Goal: Task Accomplishment & Management: Manage account settings

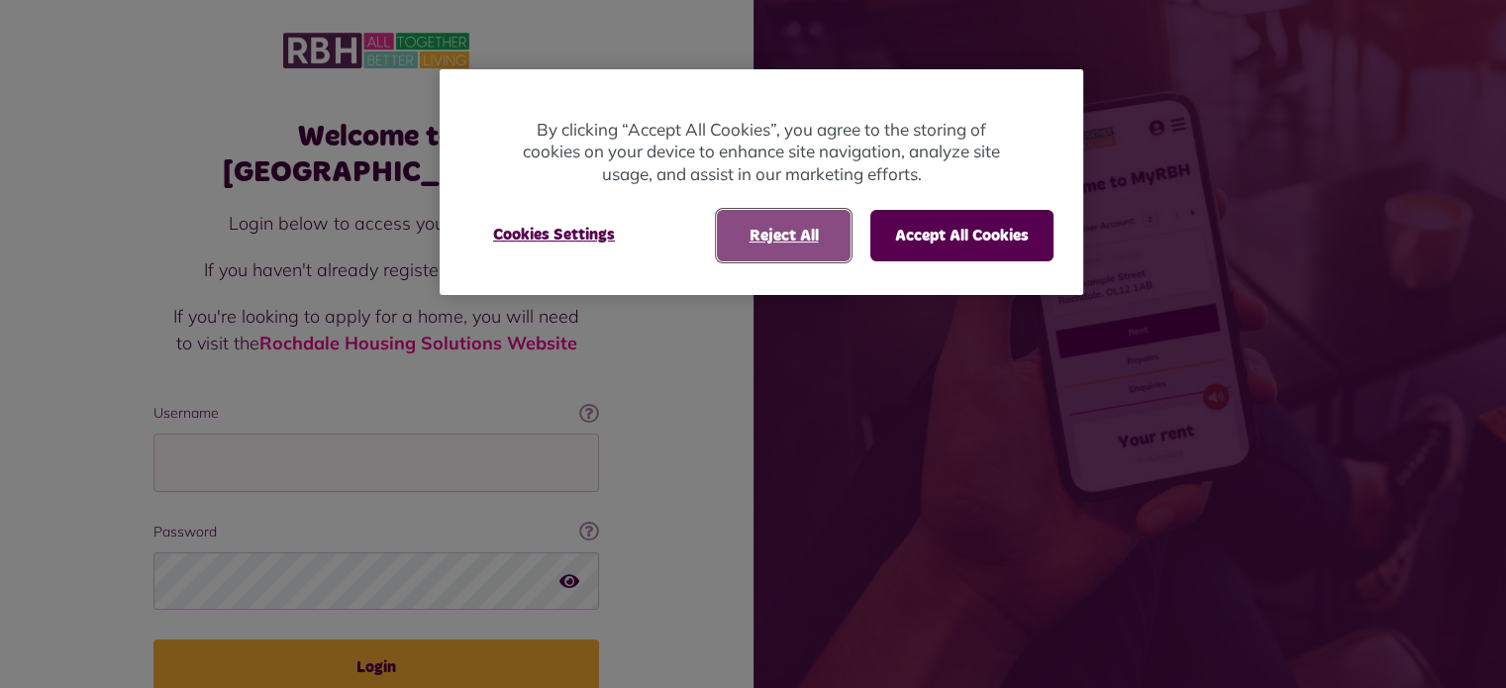
click at [787, 240] on button "Reject All" at bounding box center [784, 235] width 134 height 51
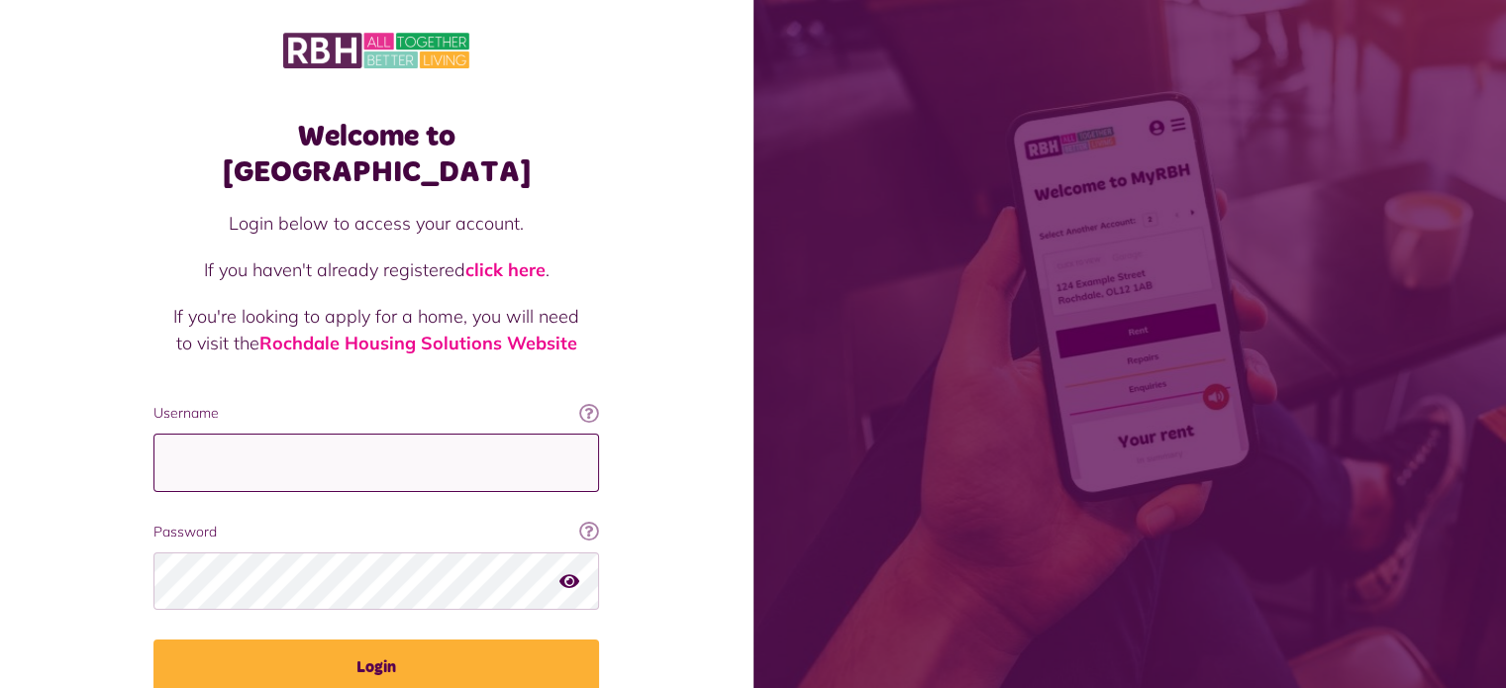
click at [260, 434] on input "Username" at bounding box center [376, 463] width 446 height 58
type input "**********"
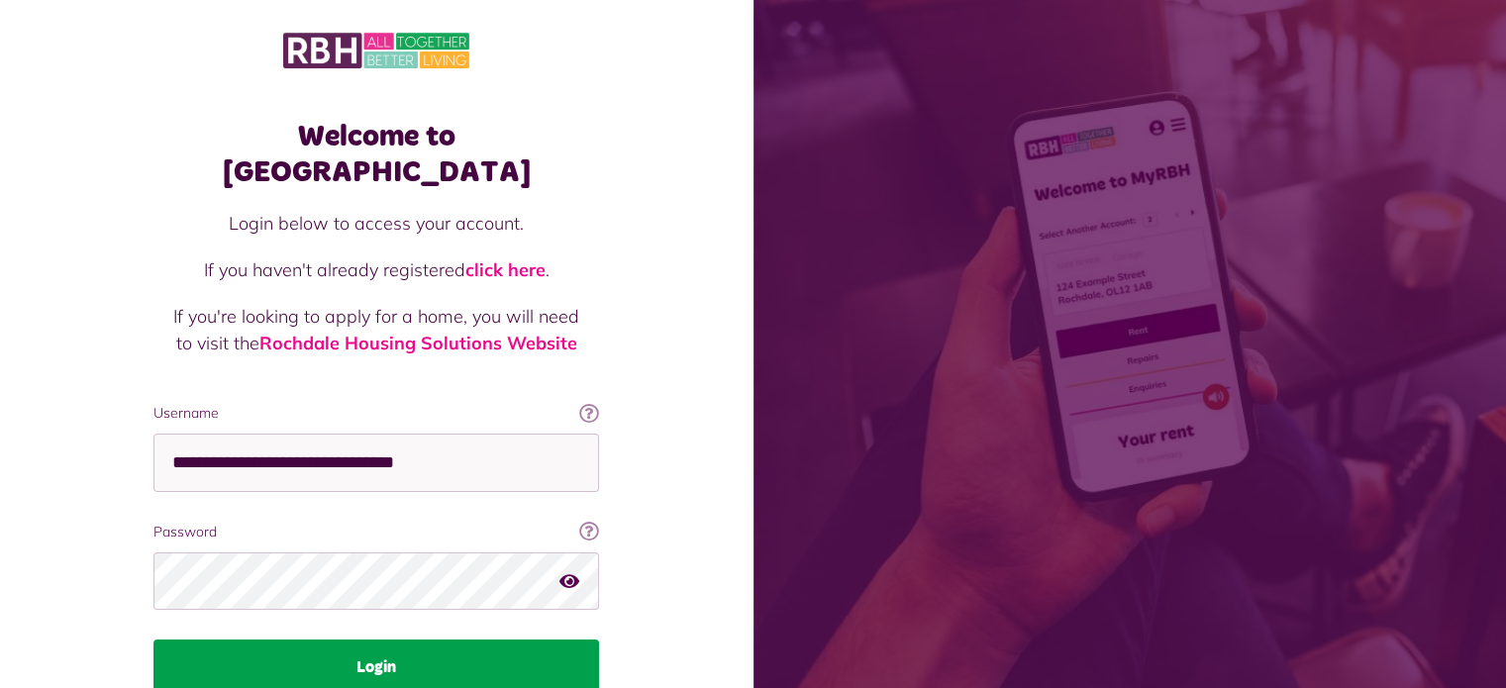
click at [376, 640] on button "Login" at bounding box center [376, 667] width 446 height 55
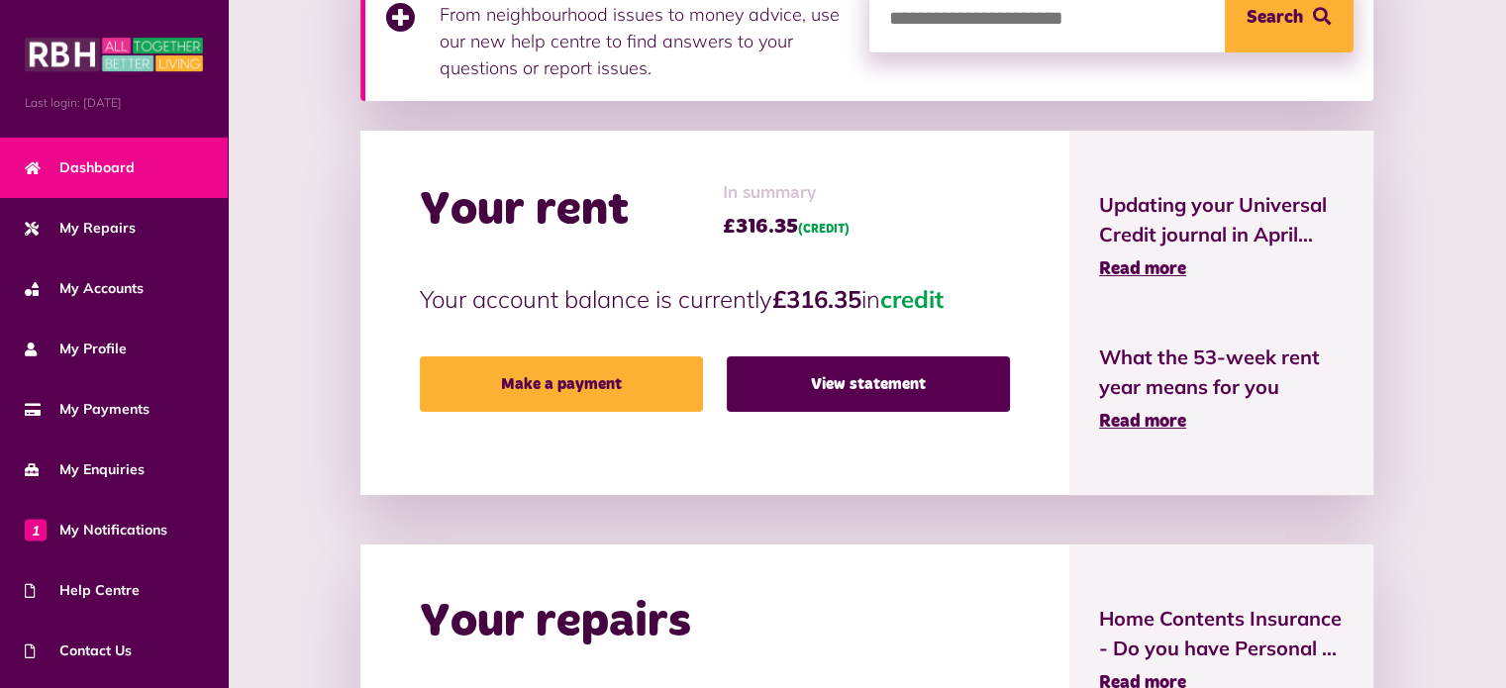
scroll to position [366, 0]
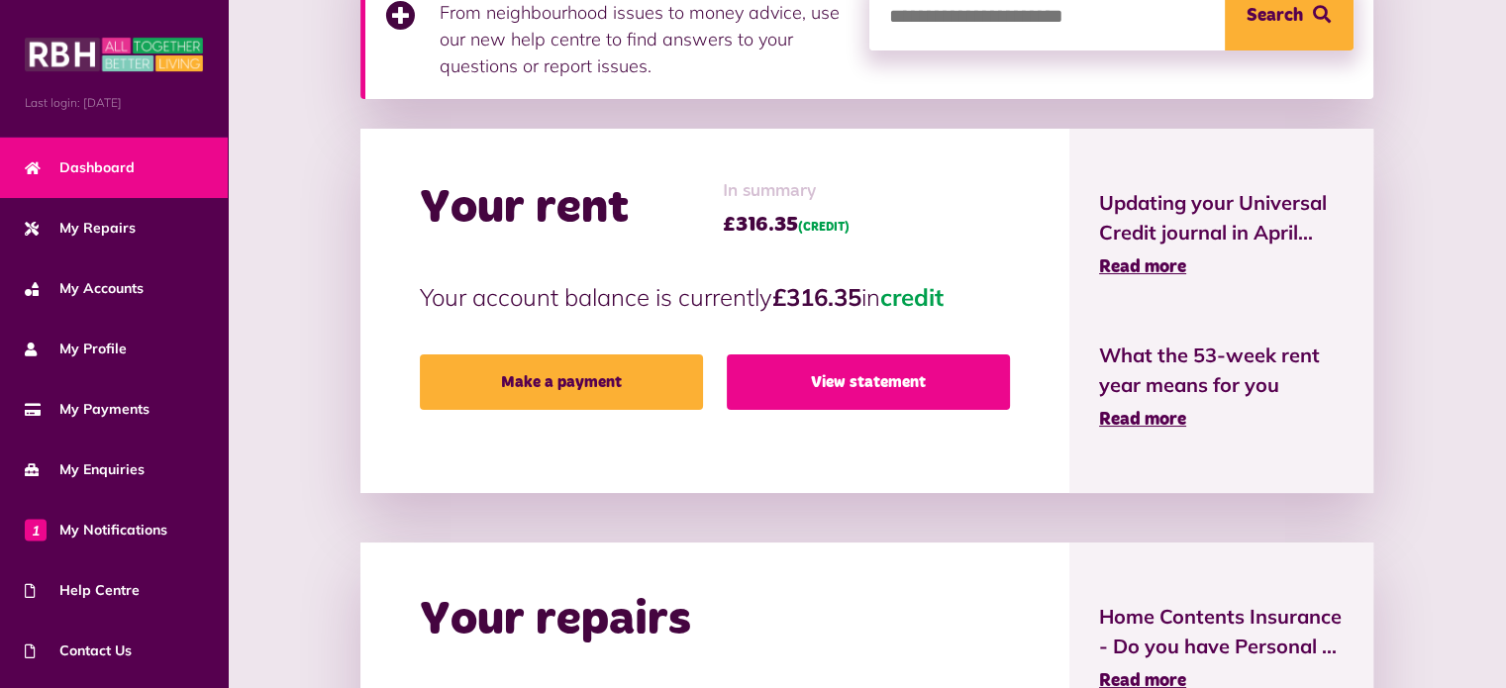
click at [874, 396] on link "View statement" at bounding box center [868, 382] width 283 height 55
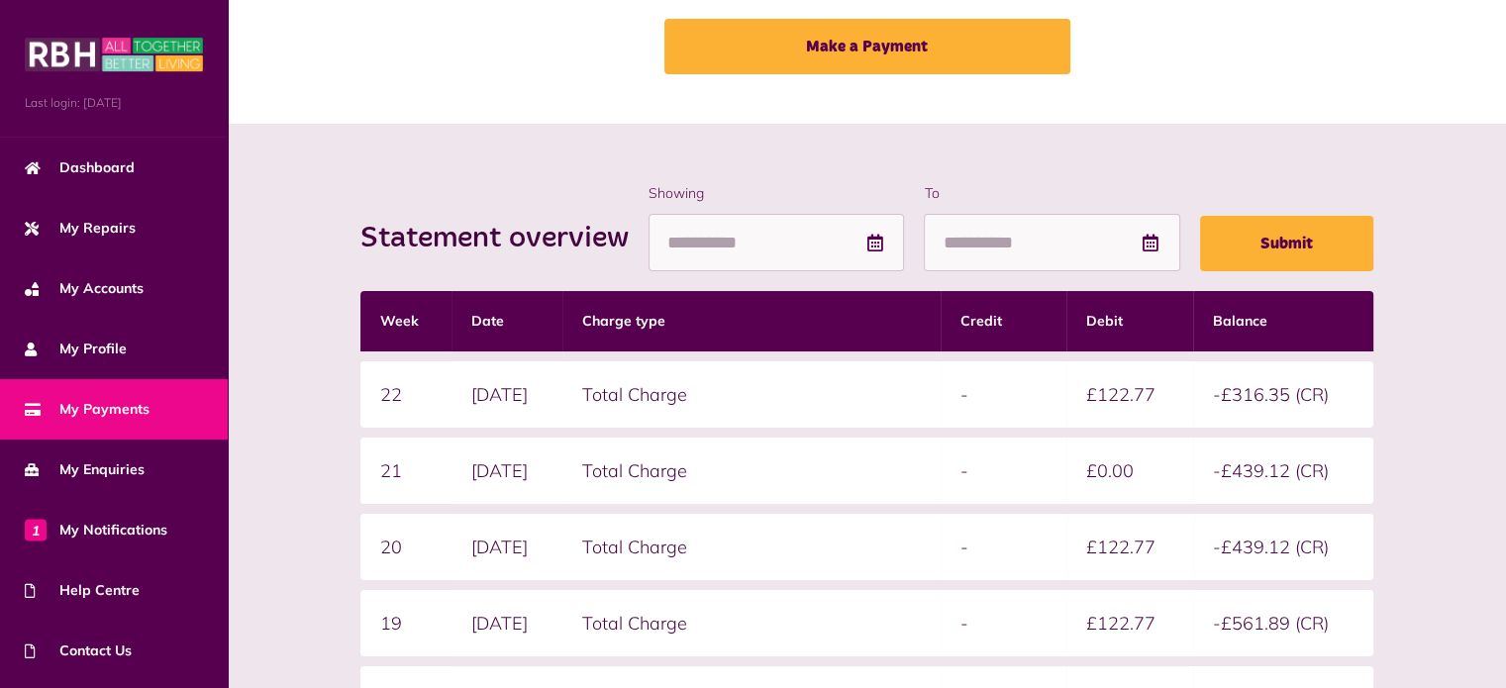
scroll to position [112, 0]
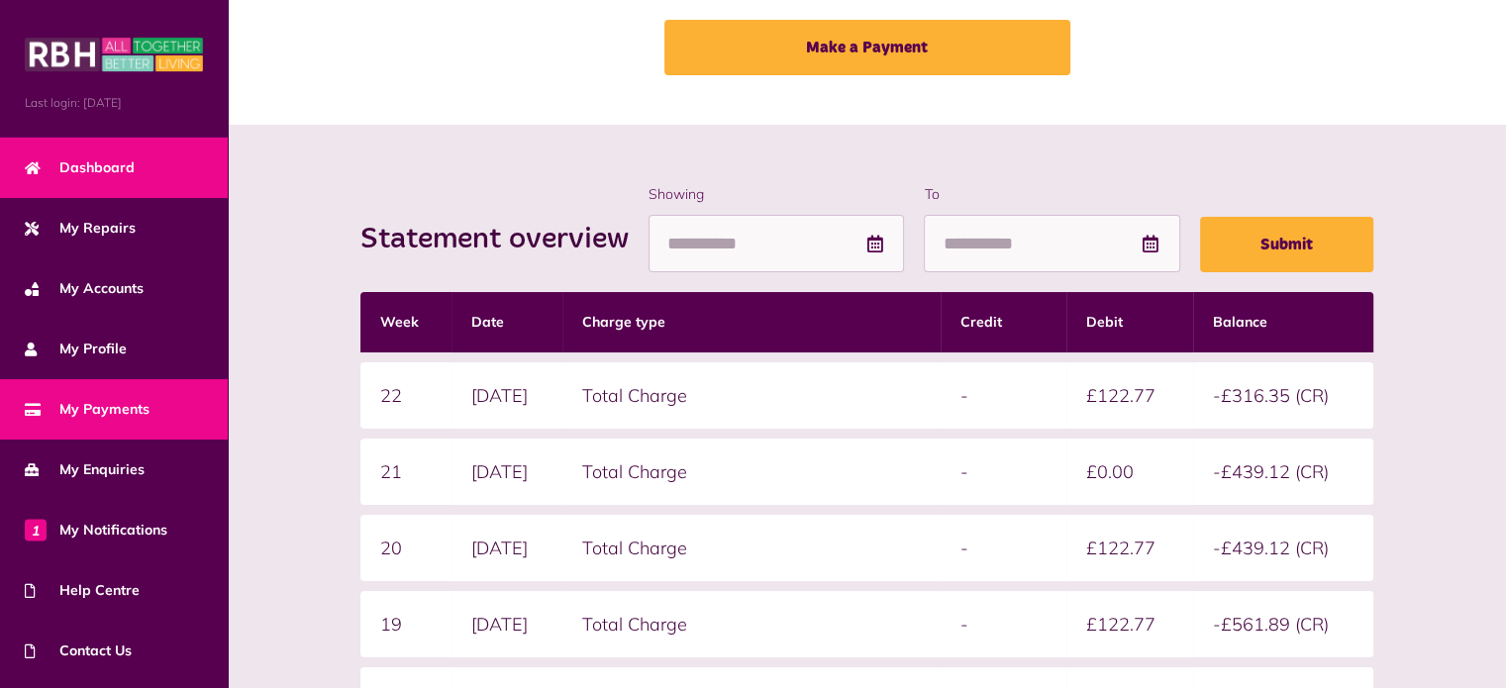
click at [110, 164] on span "Dashboard" at bounding box center [80, 167] width 110 height 21
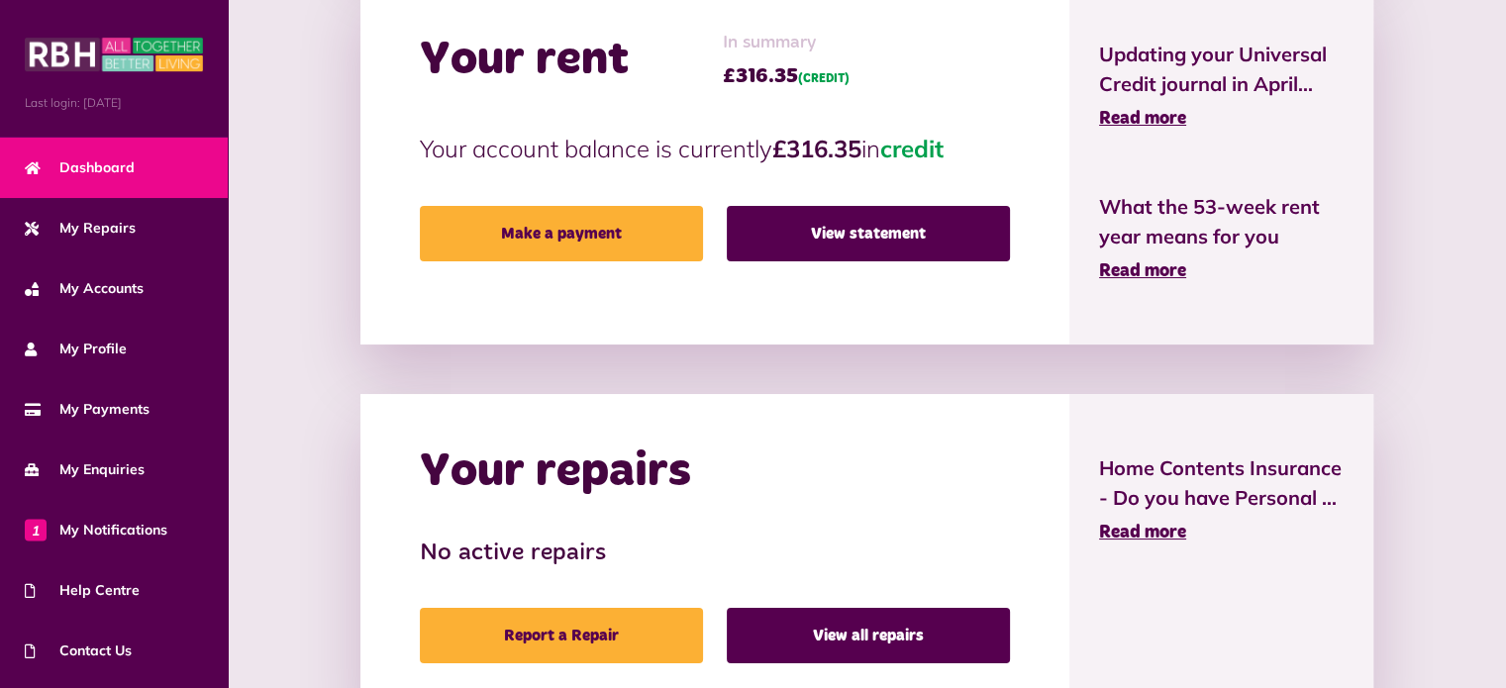
scroll to position [513, 0]
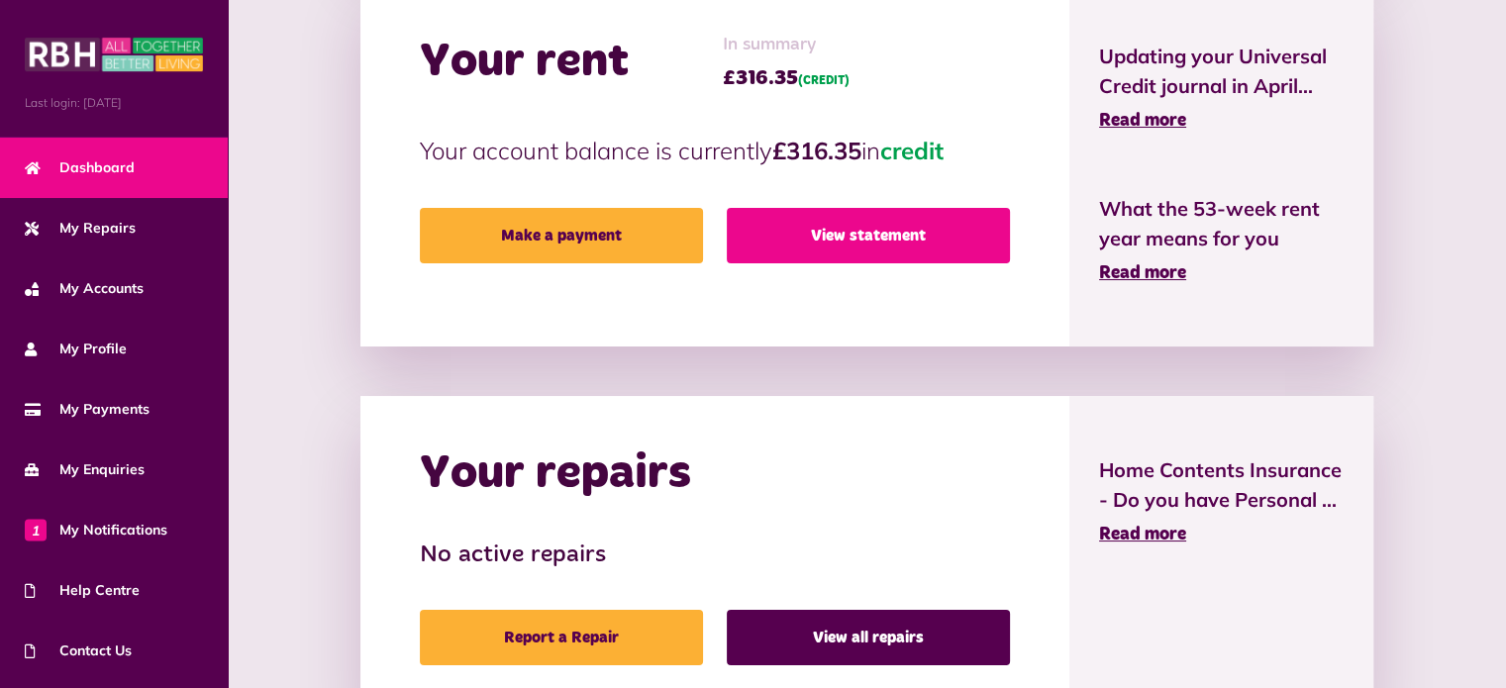
click at [886, 227] on link "View statement" at bounding box center [868, 235] width 283 height 55
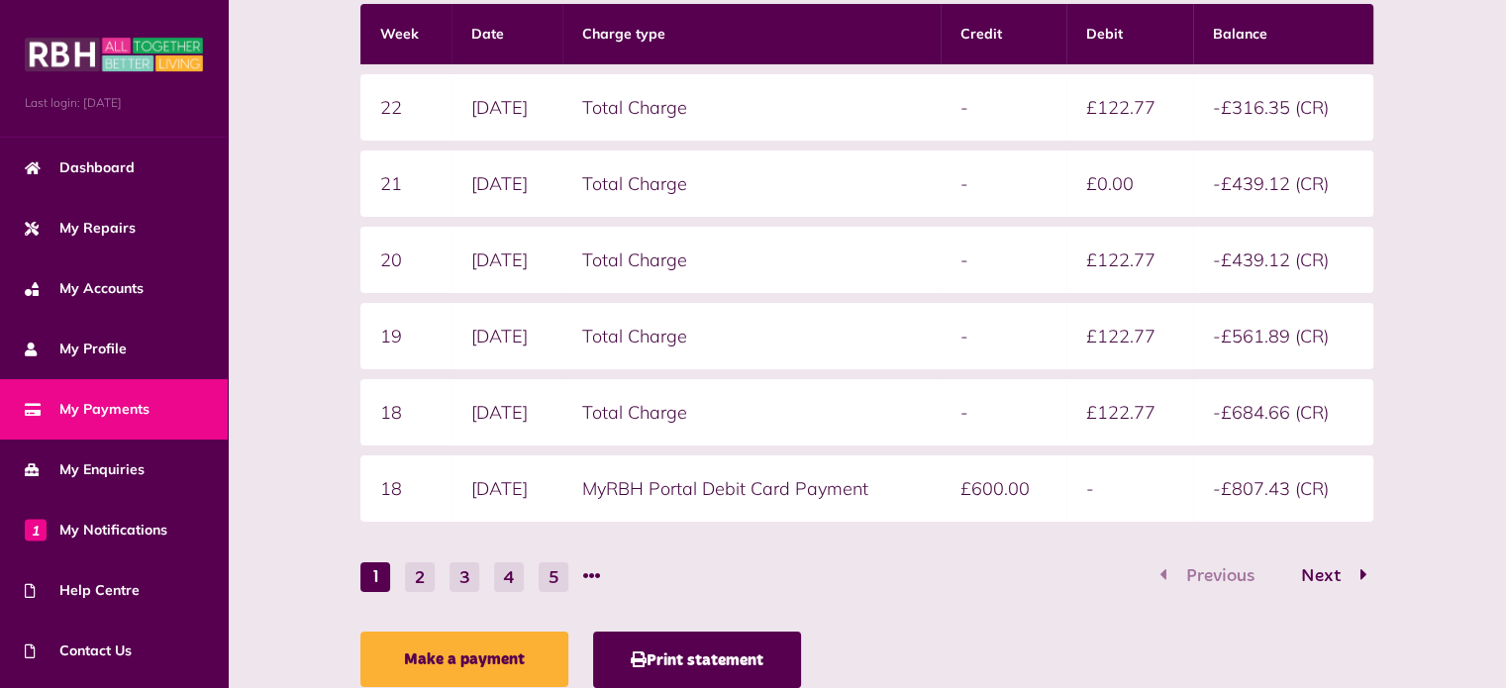
scroll to position [464, 0]
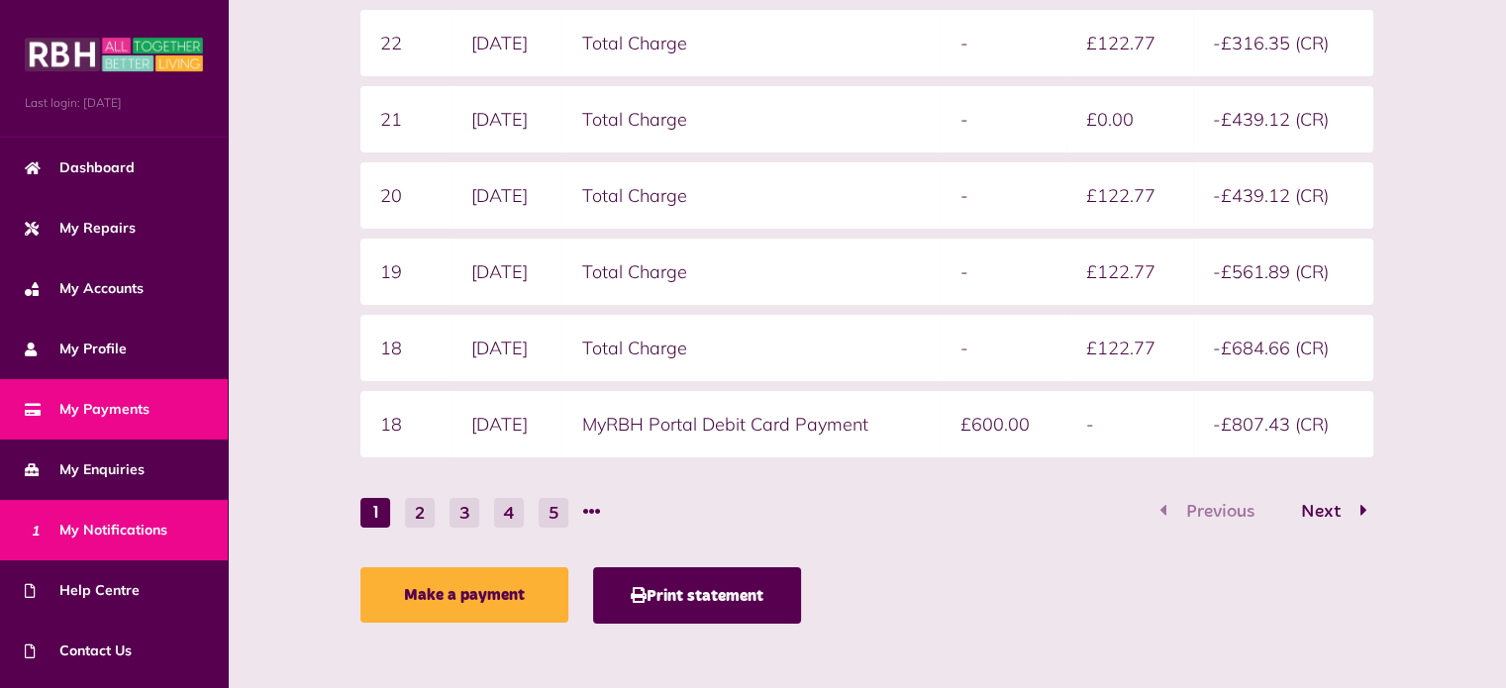
click at [90, 533] on span "1 My Notifications" at bounding box center [96, 530] width 143 height 21
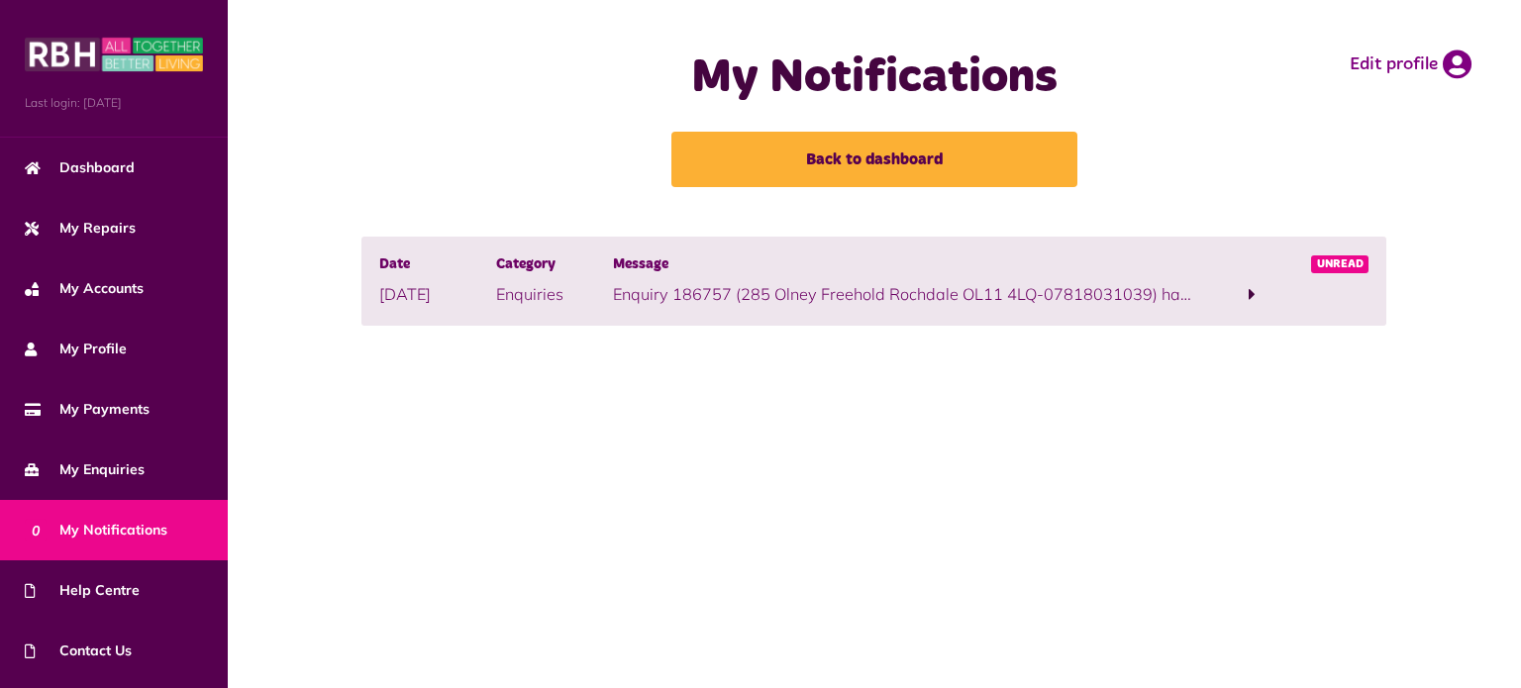
click at [1248, 297] on span at bounding box center [1252, 294] width 117 height 27
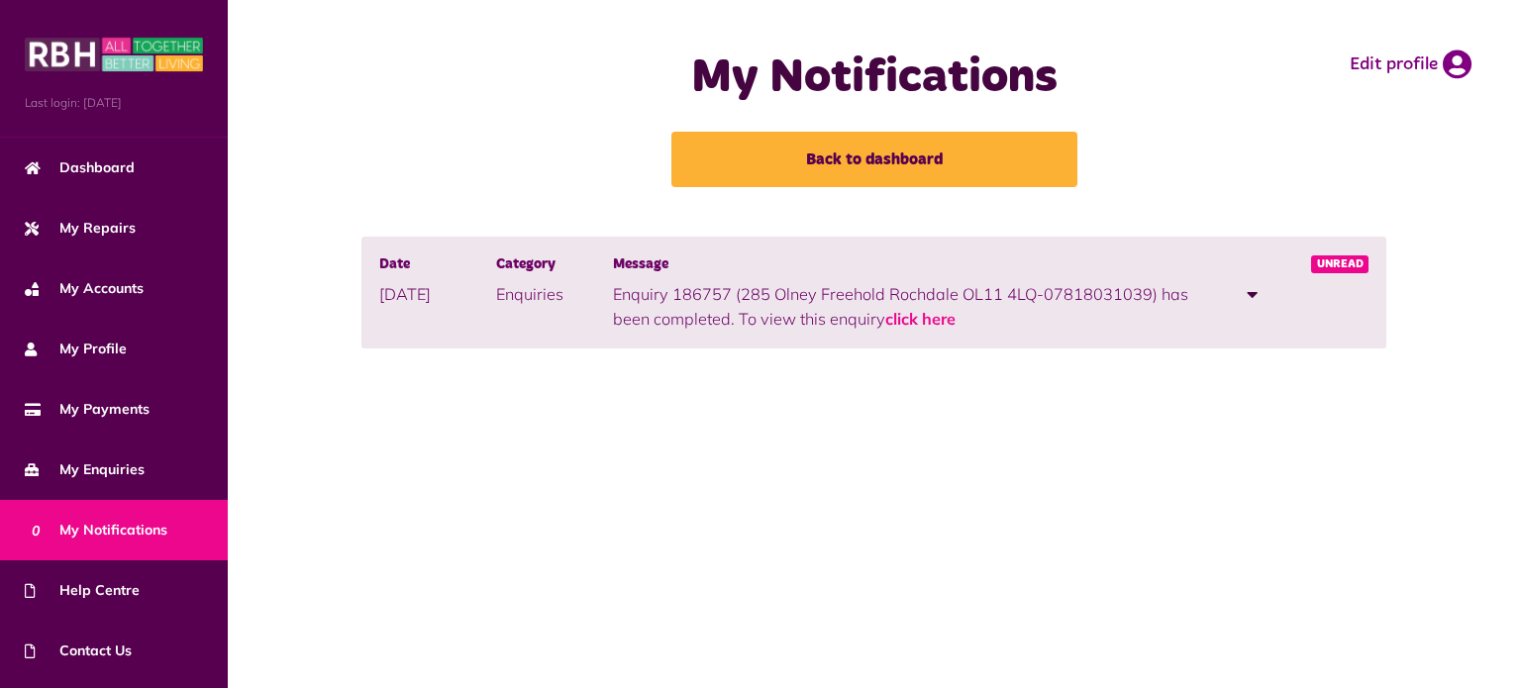
click at [1253, 300] on span at bounding box center [1252, 294] width 11 height 18
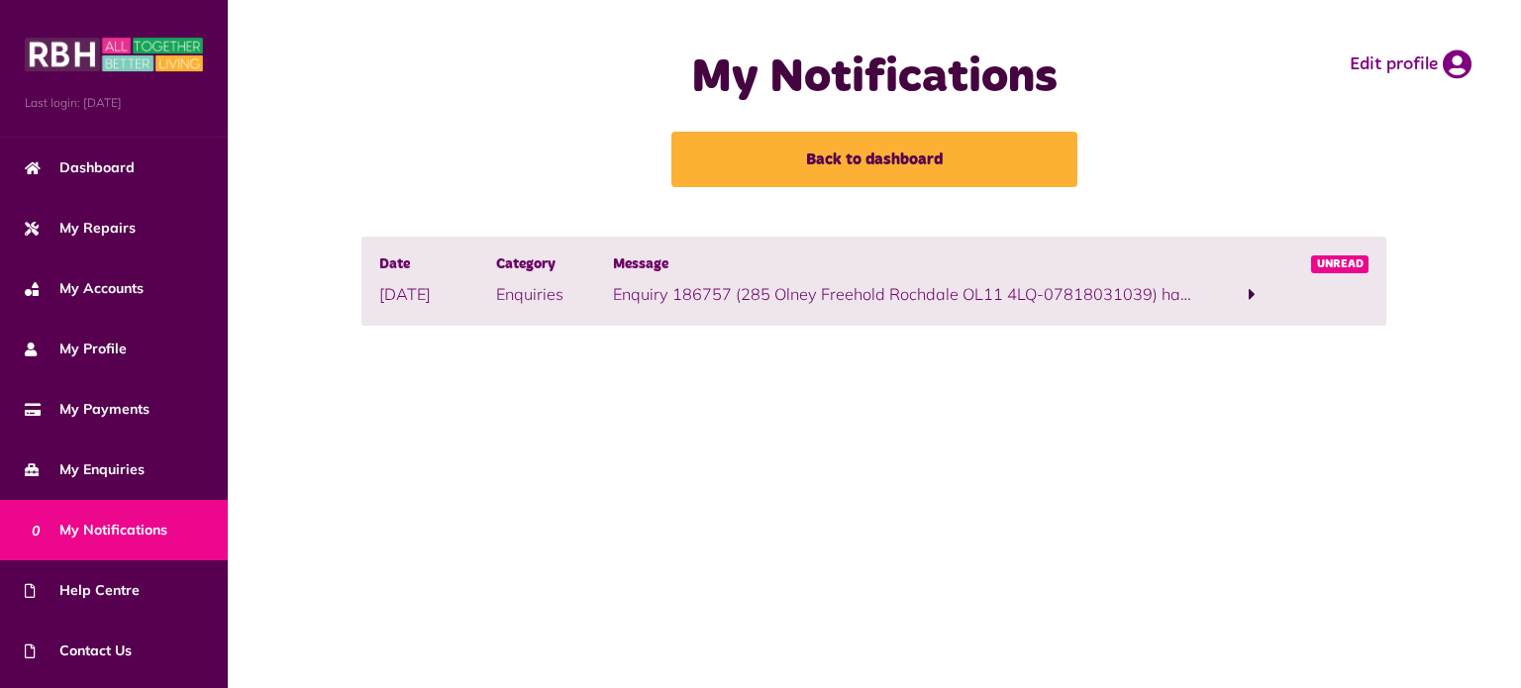
click at [1253, 300] on span at bounding box center [1252, 294] width 7 height 18
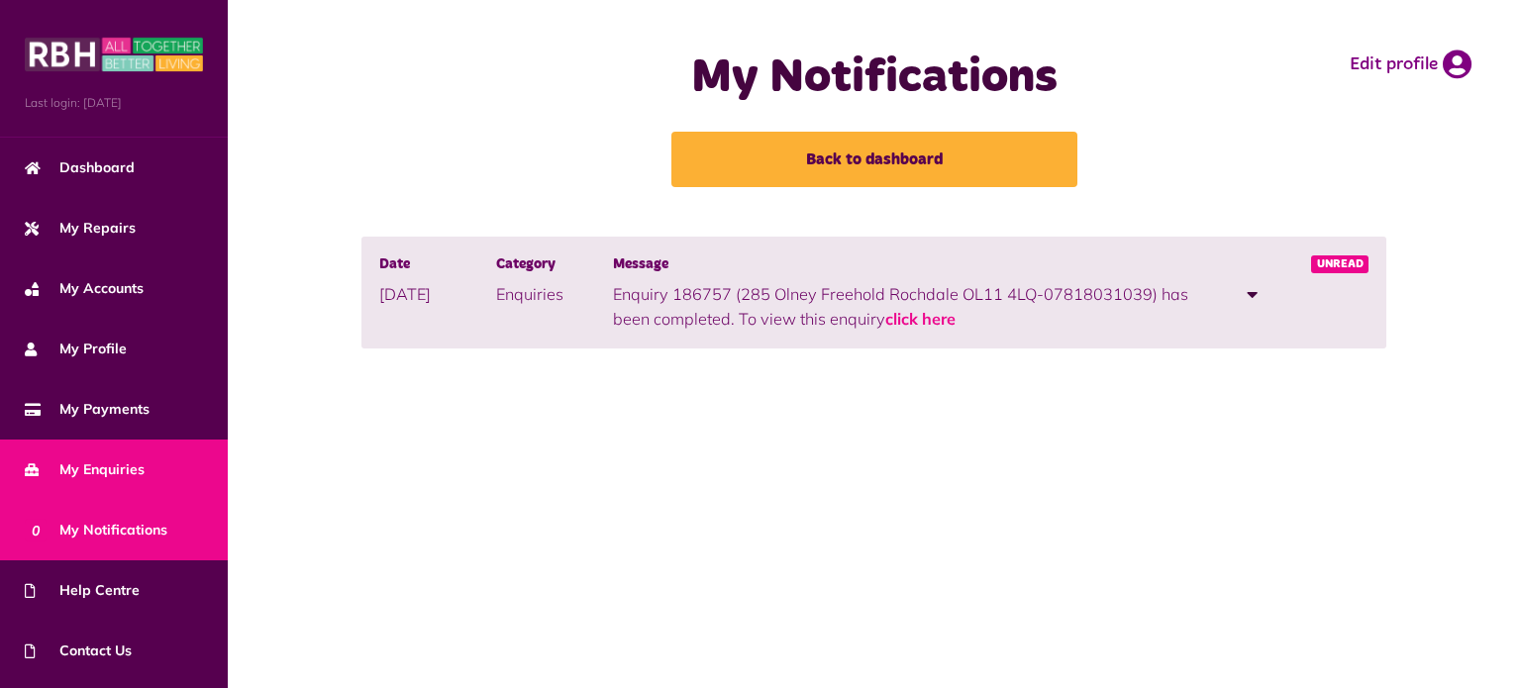
click at [127, 463] on span "My Enquiries" at bounding box center [85, 469] width 120 height 21
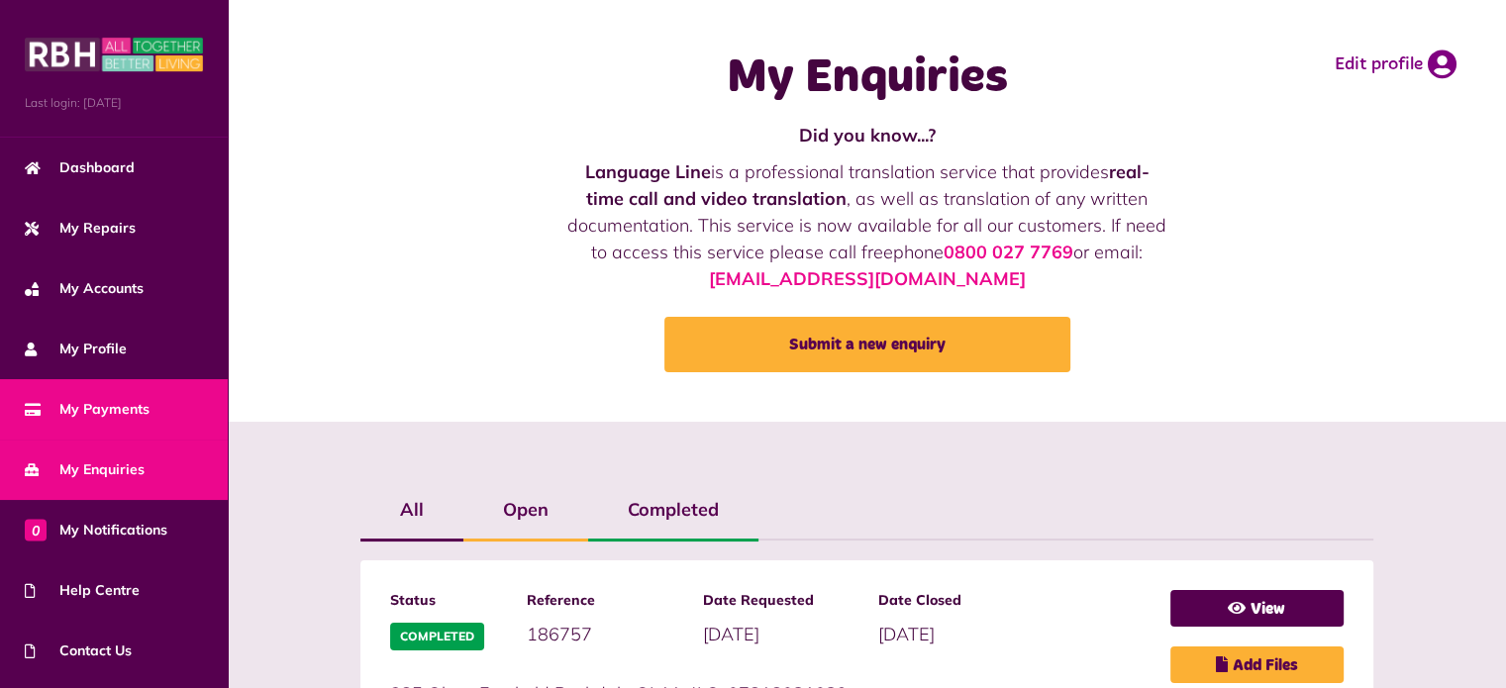
click at [78, 400] on span "My Payments" at bounding box center [87, 409] width 125 height 21
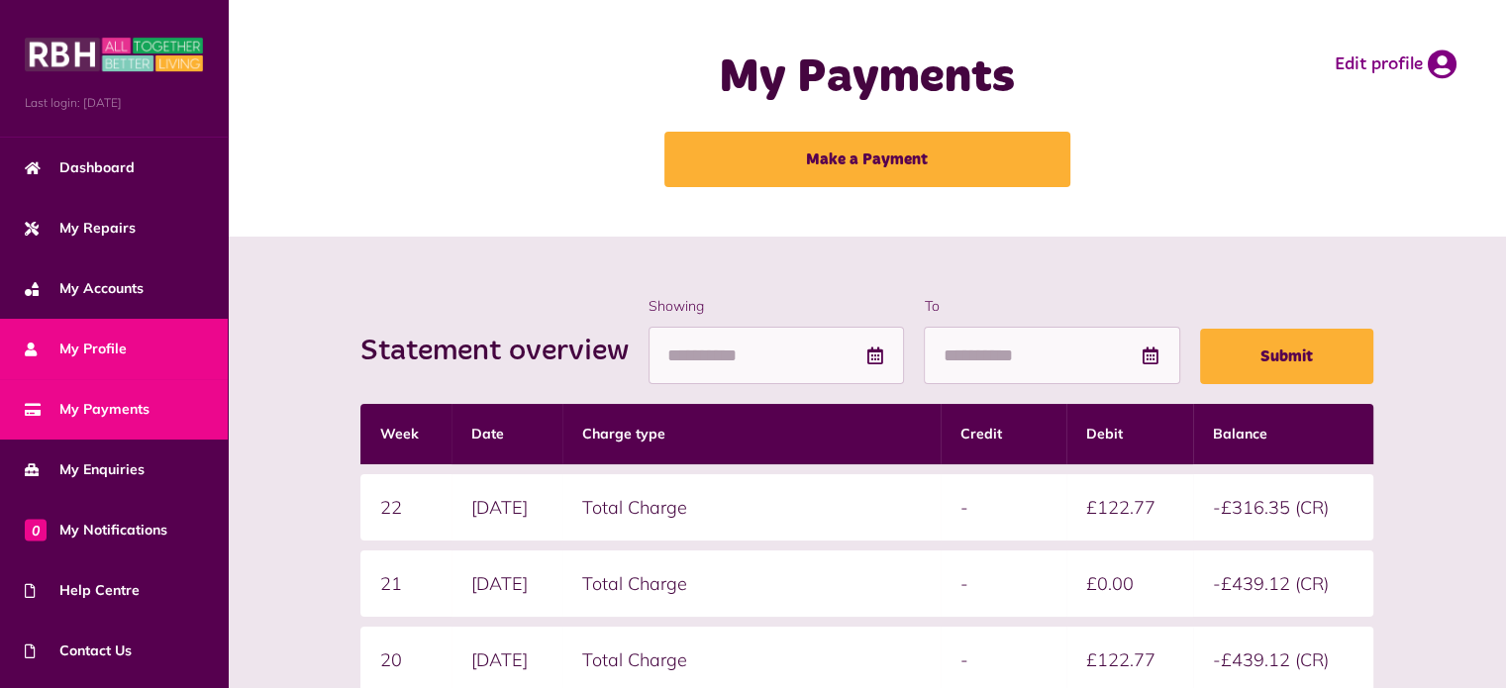
click at [127, 341] on link "My Profile" at bounding box center [114, 349] width 228 height 60
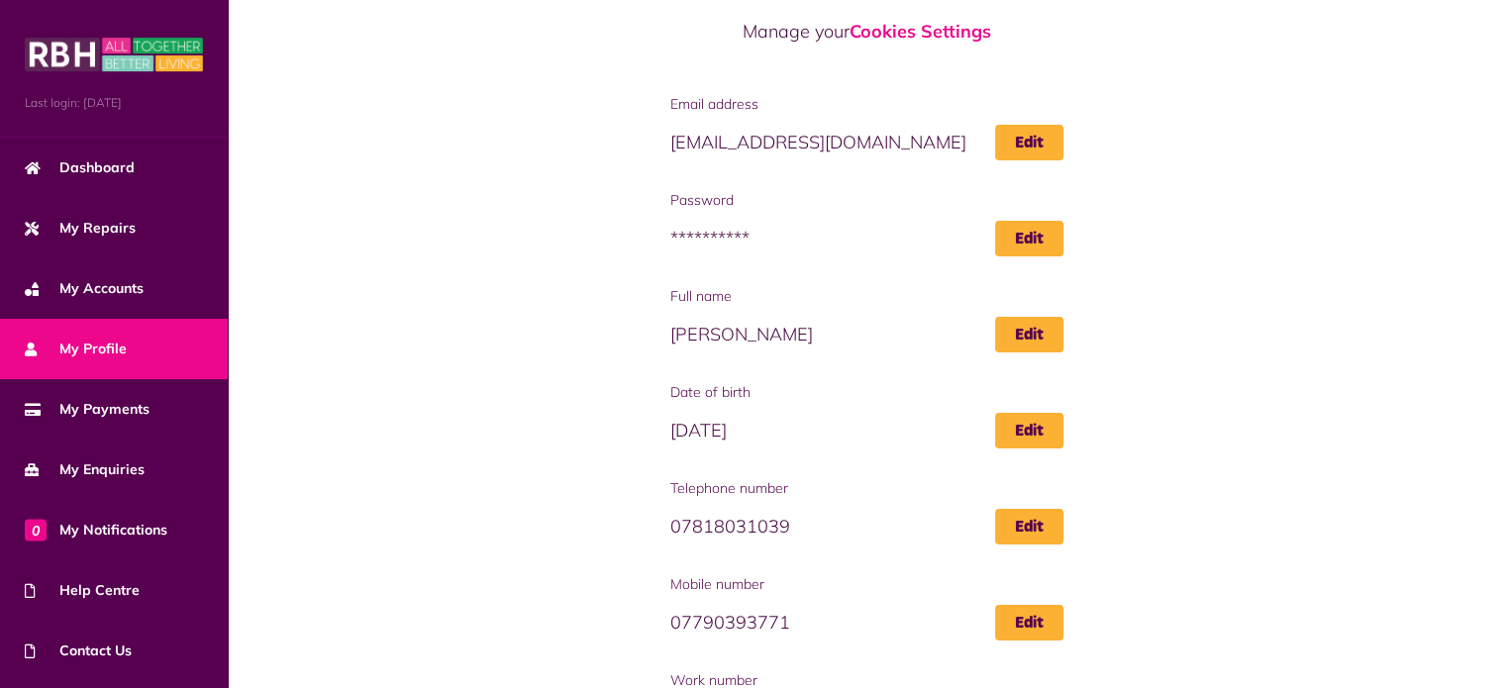
scroll to position [98, 0]
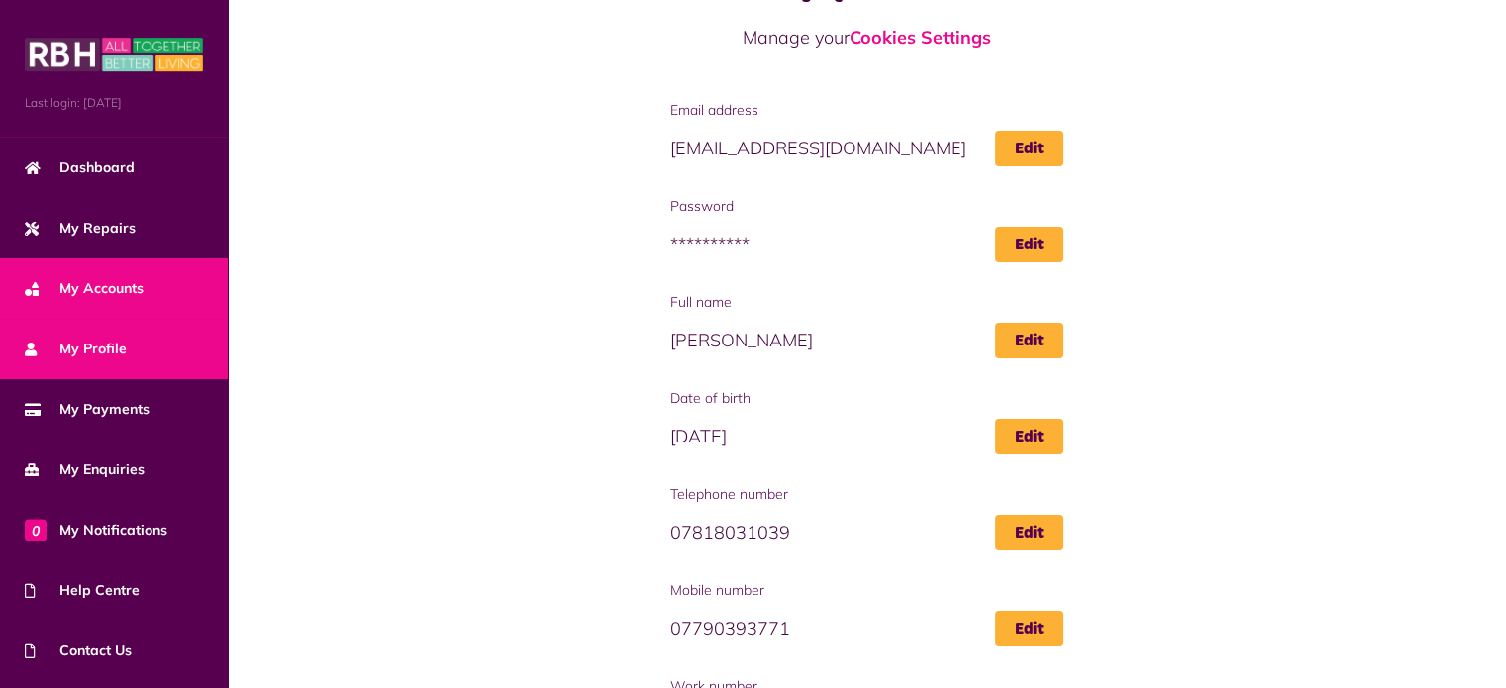
click at [108, 273] on link "My Accounts" at bounding box center [114, 288] width 228 height 60
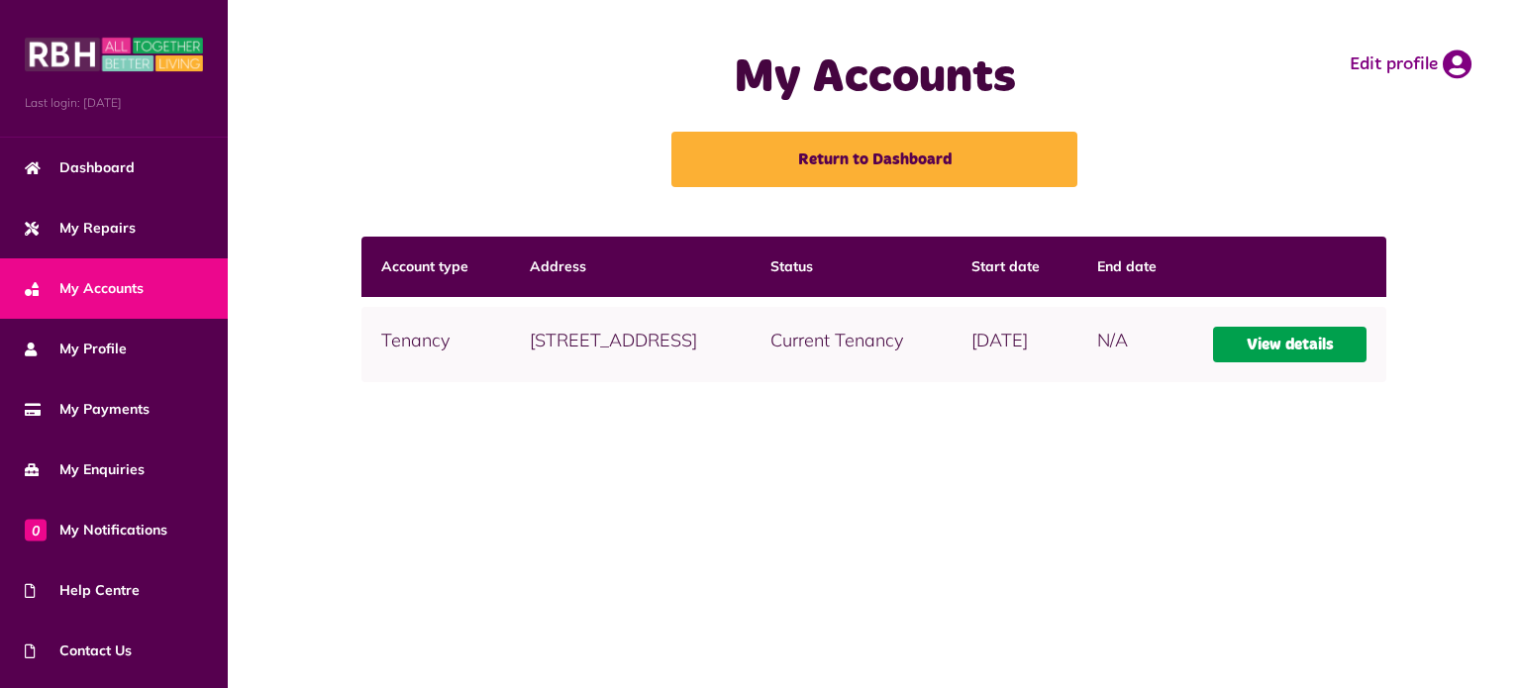
click at [1353, 344] on link "View details" at bounding box center [1290, 345] width 154 height 36
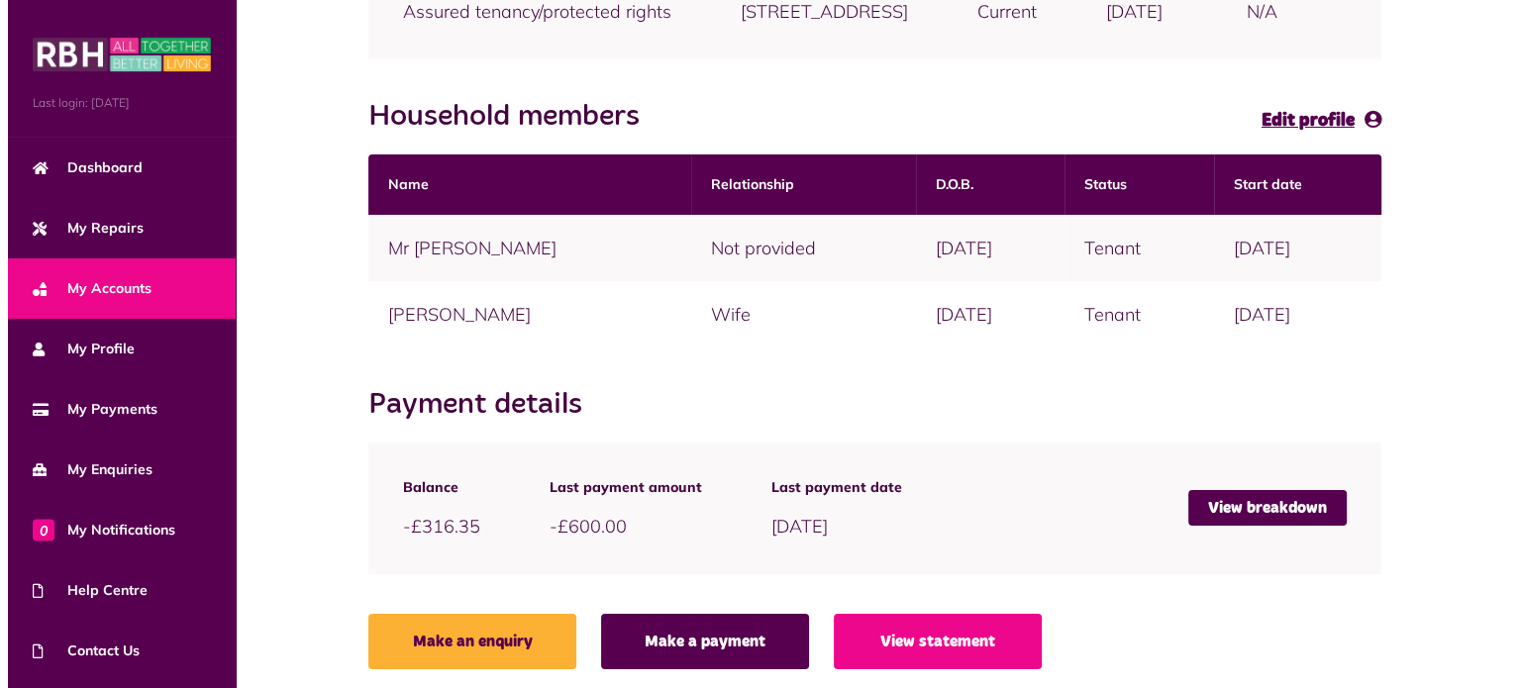
scroll to position [401, 0]
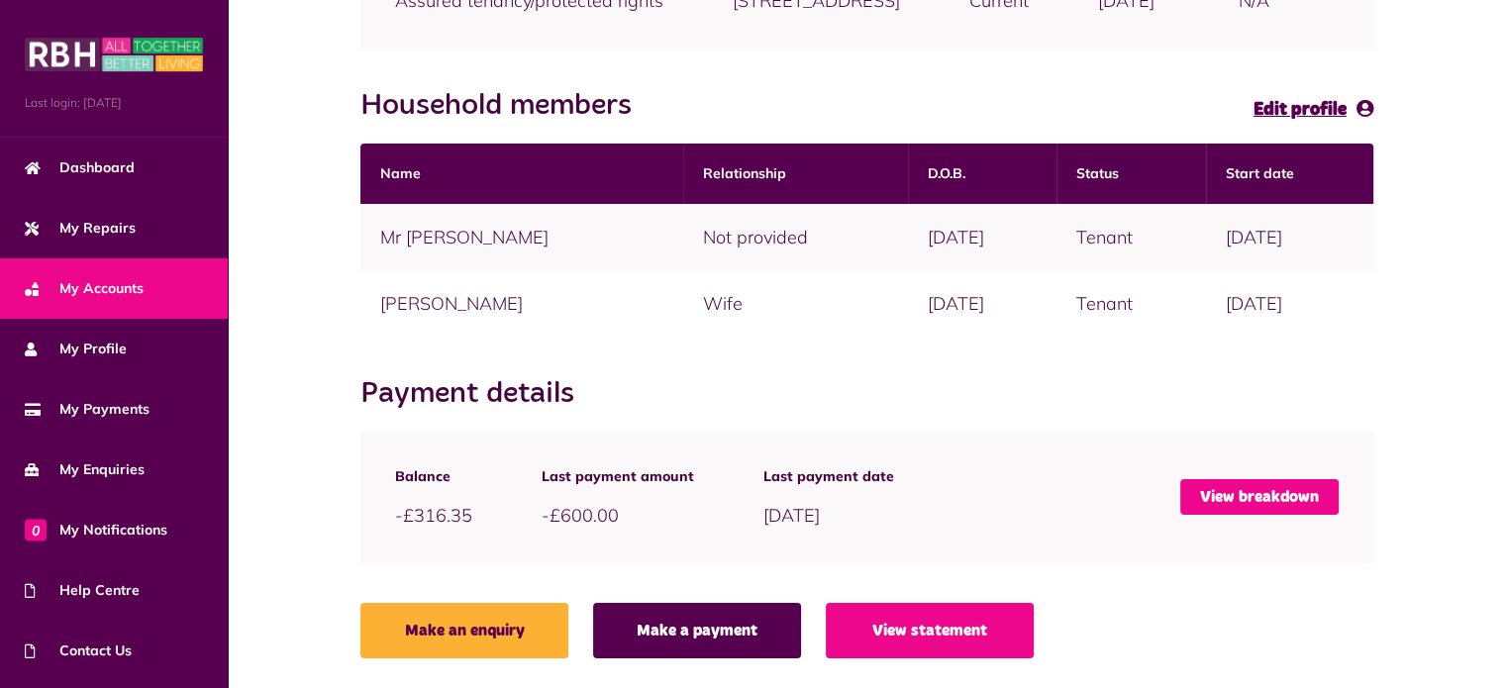
click at [1252, 490] on link "View breakdown" at bounding box center [1259, 497] width 158 height 36
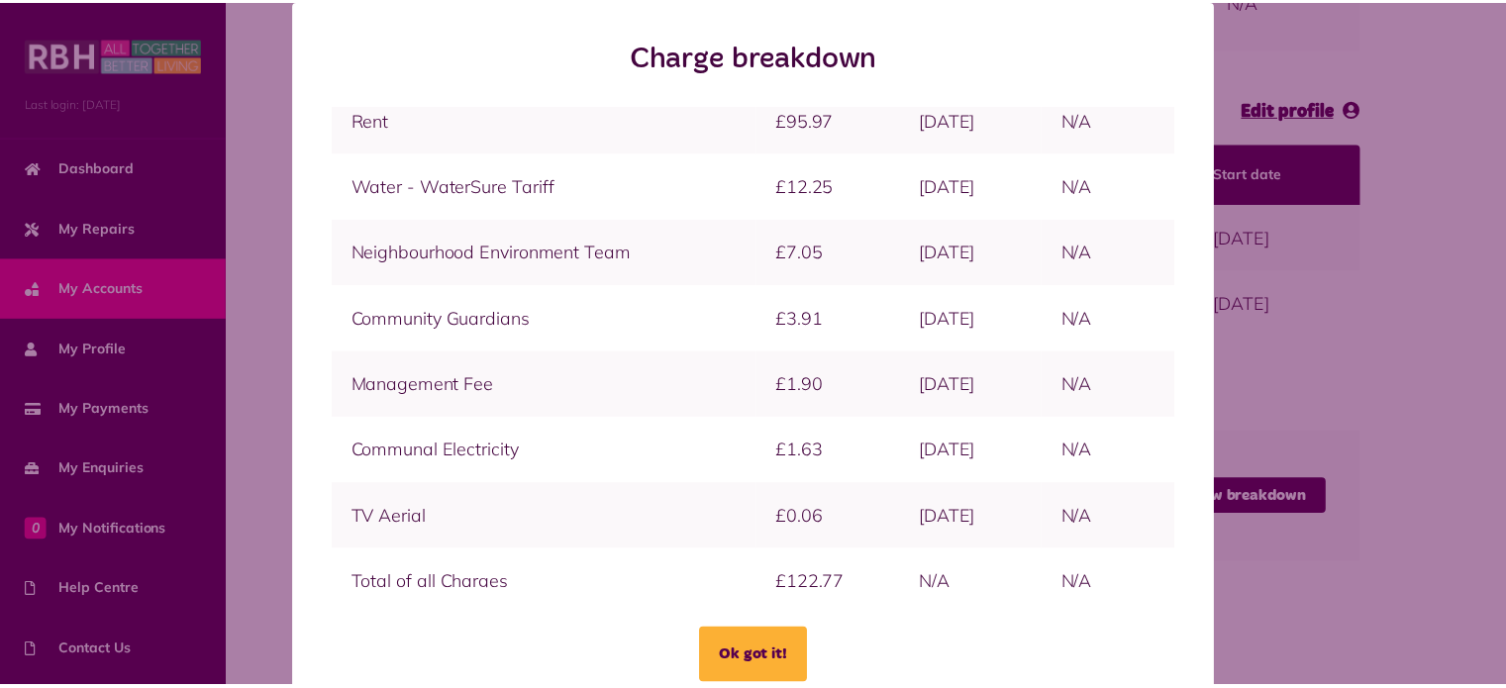
scroll to position [105, 0]
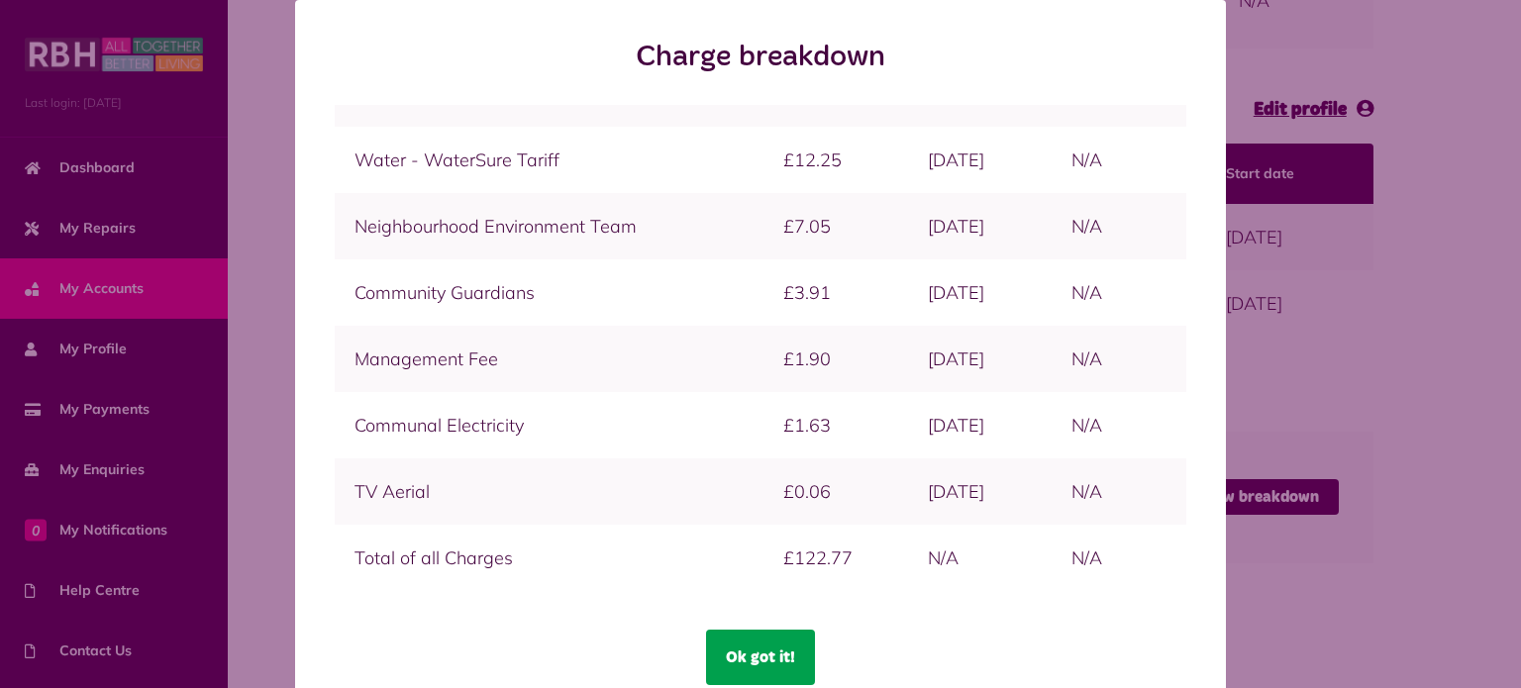
click at [779, 653] on button "Ok got it!" at bounding box center [760, 657] width 109 height 55
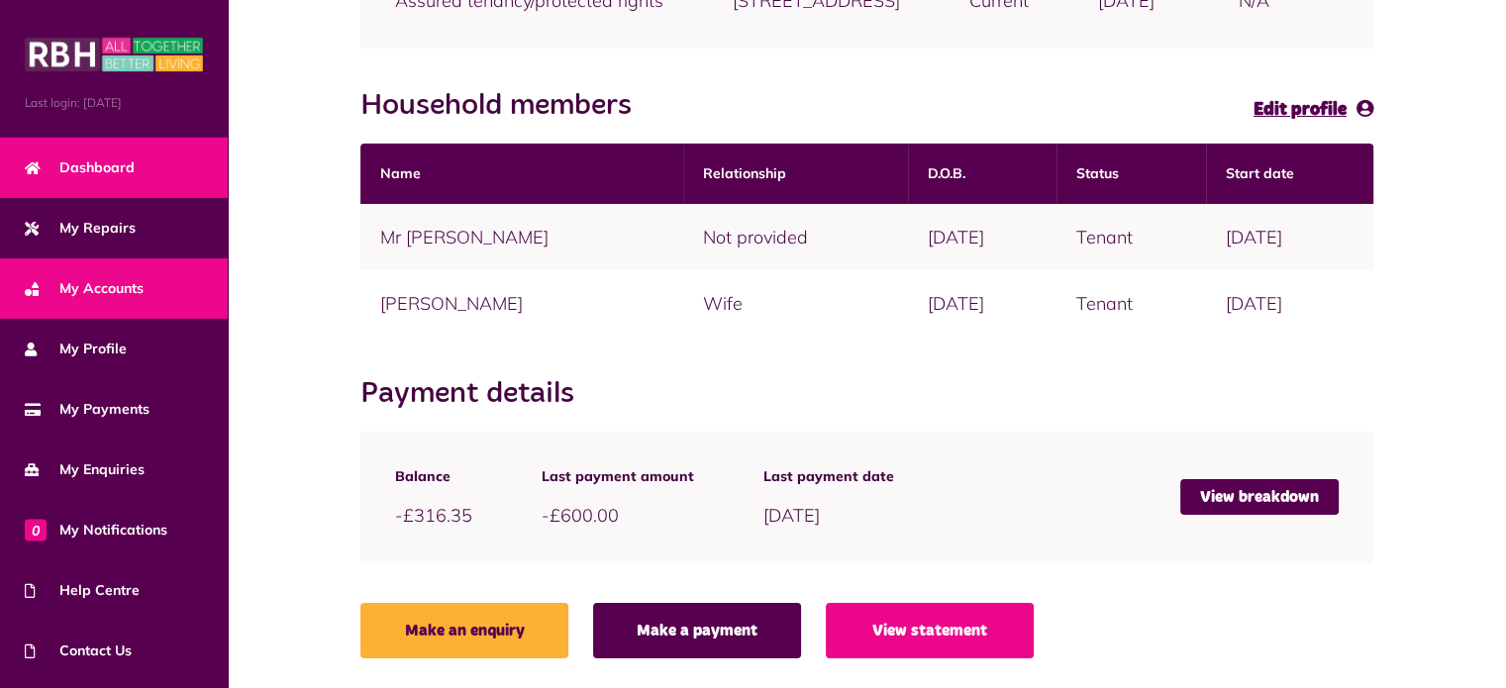
click at [111, 178] on link "Dashboard" at bounding box center [114, 168] width 228 height 60
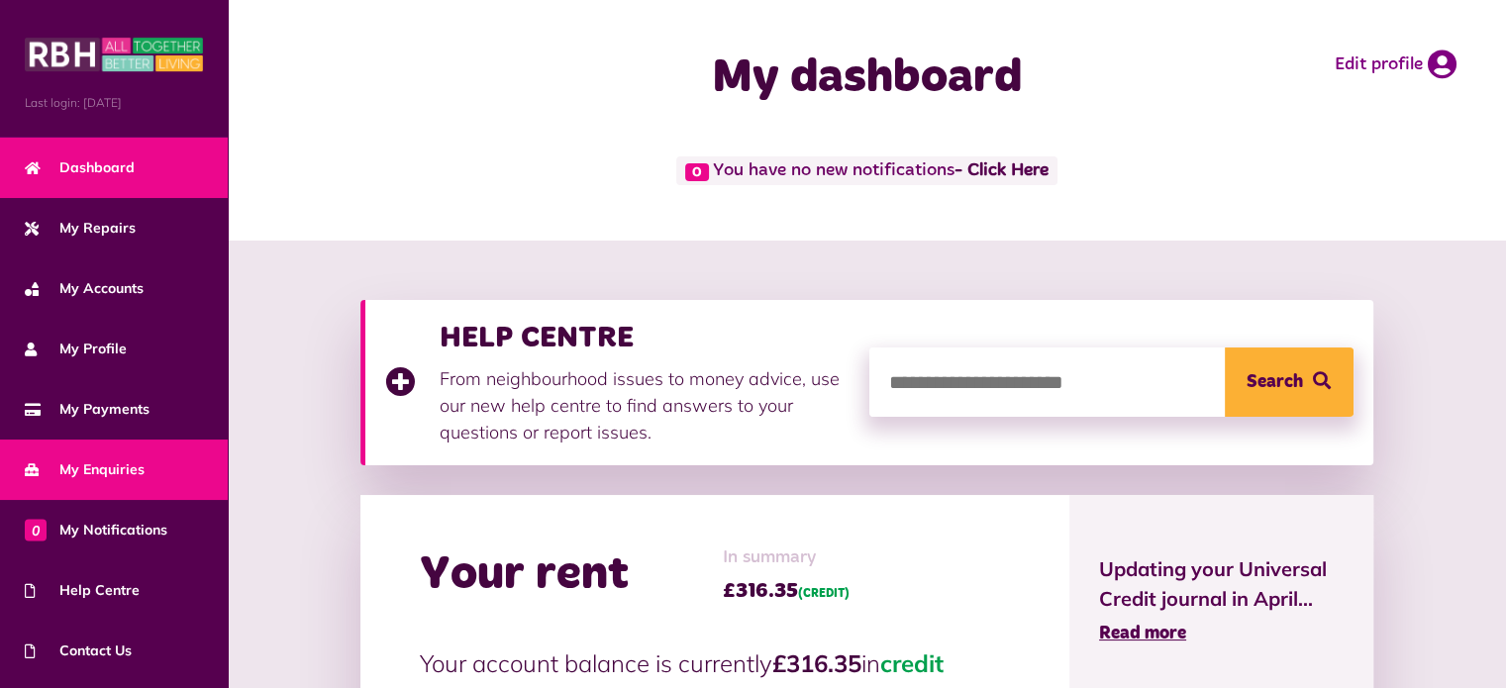
scroll to position [112, 0]
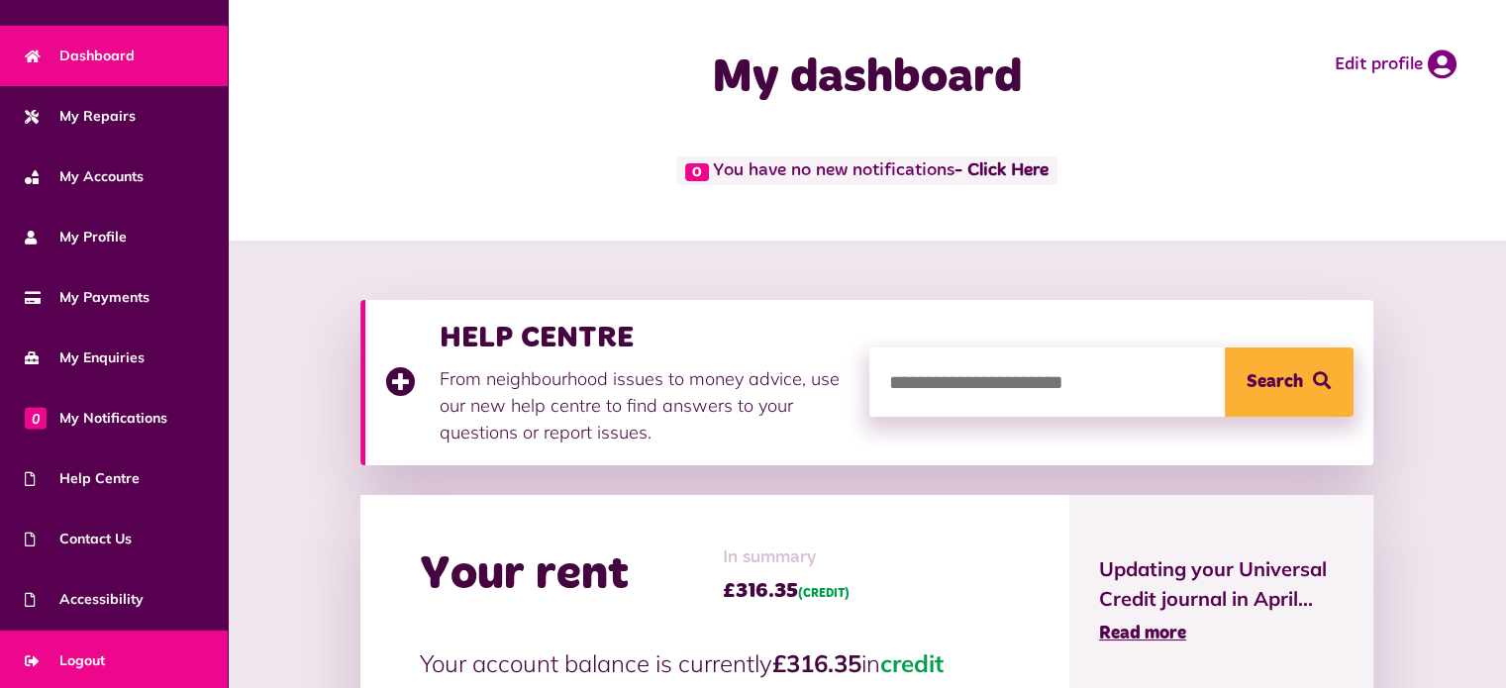
click at [69, 661] on span "Logout" at bounding box center [65, 661] width 80 height 21
